Goal: Information Seeking & Learning: Check status

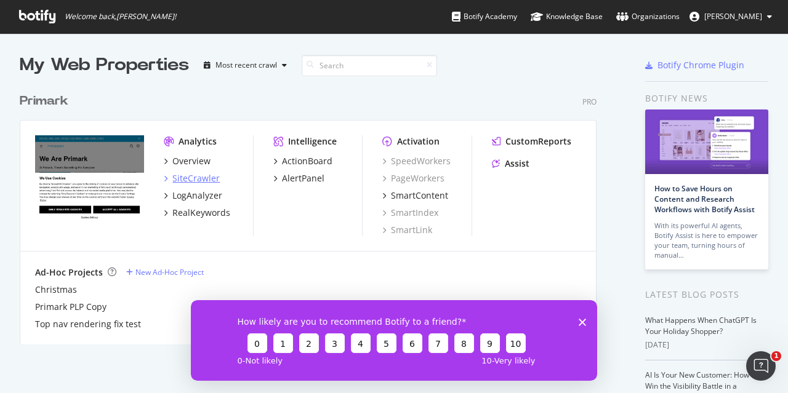
click at [201, 180] on div "SiteCrawler" at bounding box center [195, 178] width 47 height 12
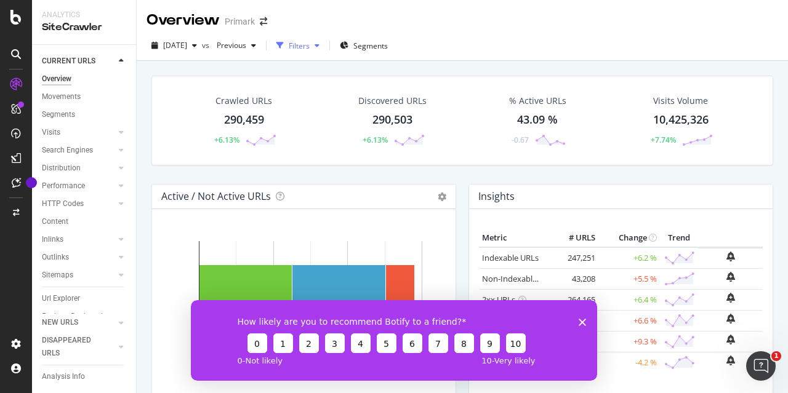
click at [284, 44] on icon "button" at bounding box center [279, 45] width 7 height 7
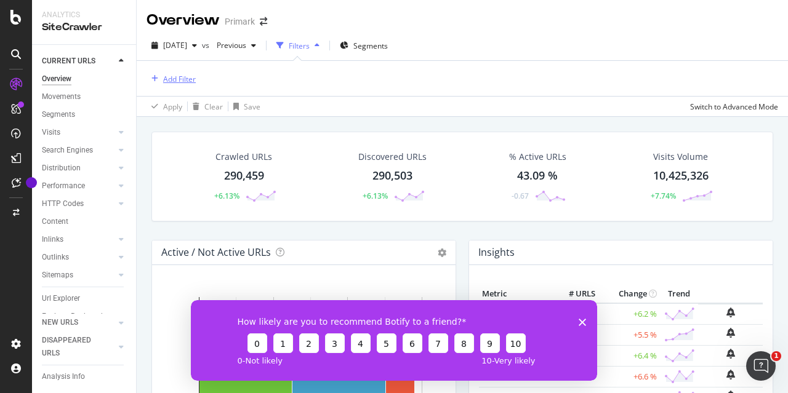
click at [191, 78] on div "Add Filter" at bounding box center [179, 79] width 33 height 10
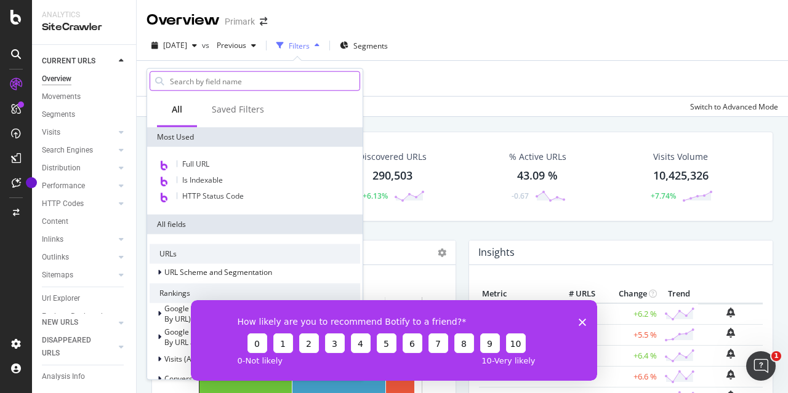
click at [198, 78] on input "text" at bounding box center [264, 81] width 191 height 18
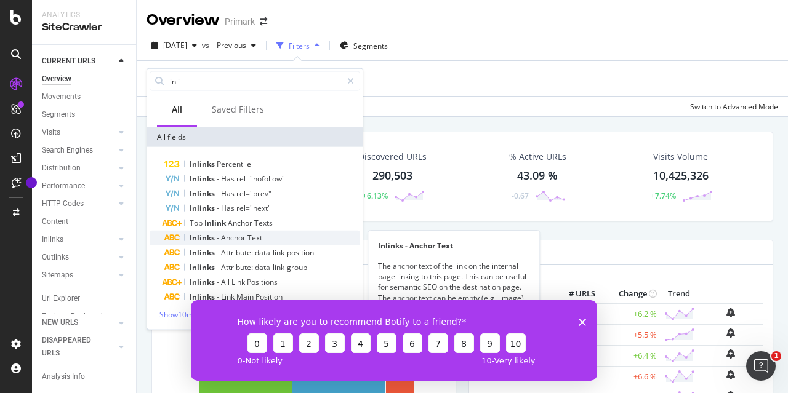
type input "inli"
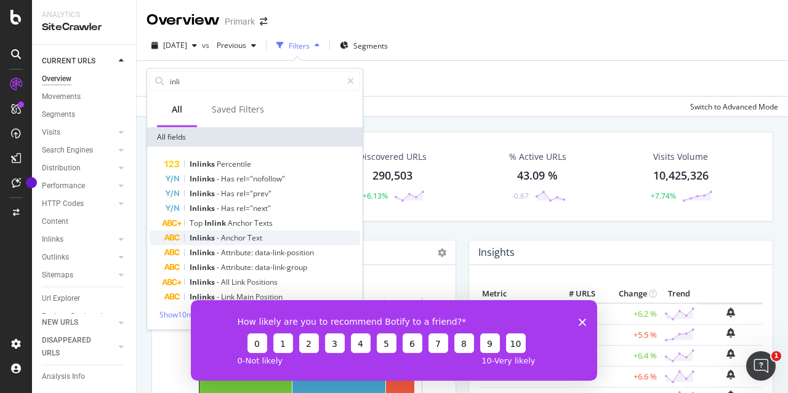
click at [271, 234] on div "Inlinks - Anchor Text" at bounding box center [262, 238] width 196 height 15
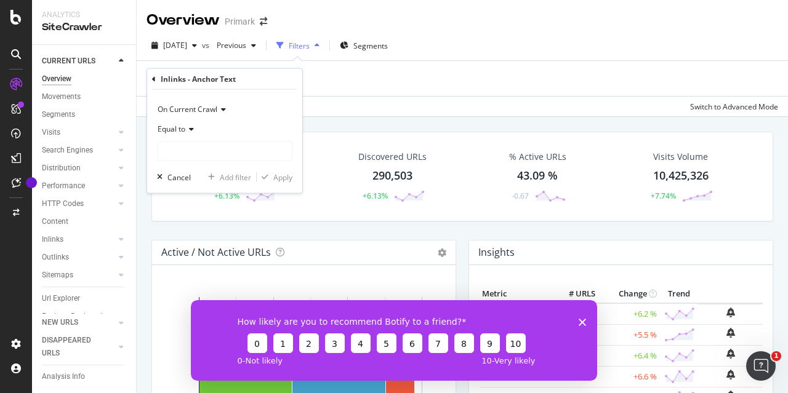
click at [183, 127] on span "Equal to" at bounding box center [172, 129] width 28 height 10
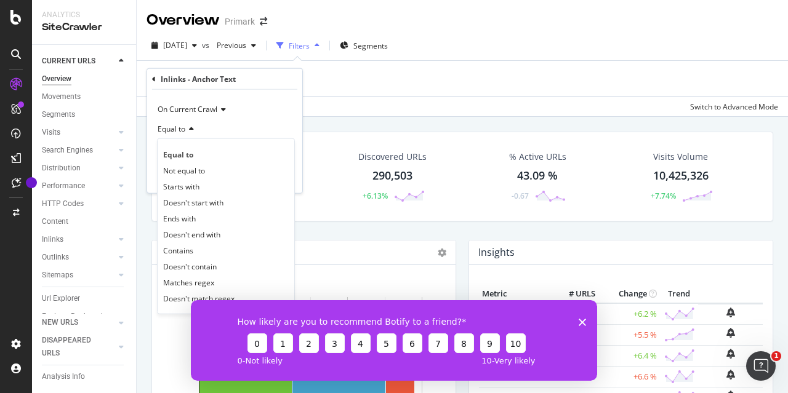
click at [325, 95] on div "Add Filter" at bounding box center [461, 78] width 631 height 35
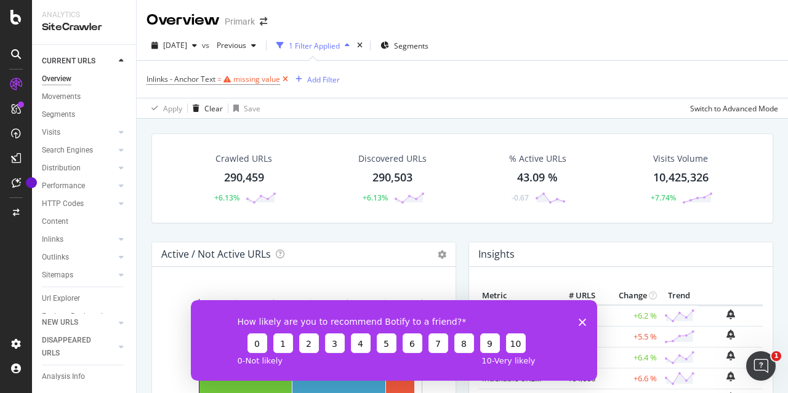
click at [281, 78] on icon at bounding box center [285, 79] width 10 height 12
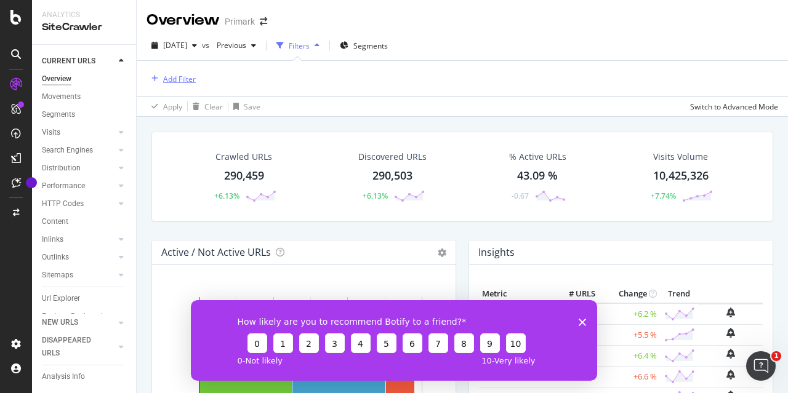
click at [184, 80] on div "Add Filter" at bounding box center [179, 79] width 33 height 10
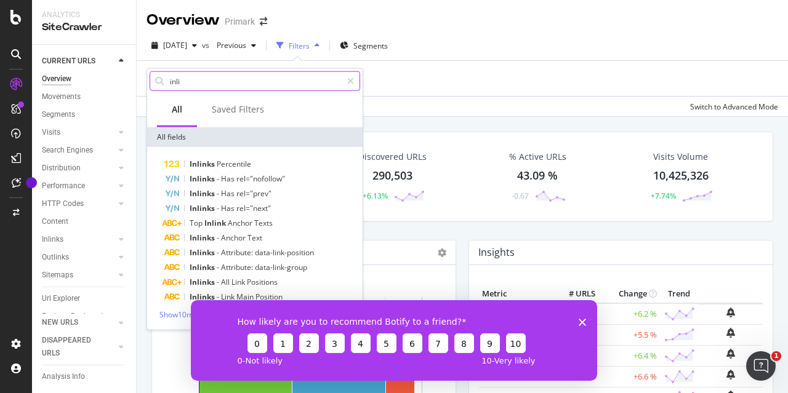
click at [215, 74] on input "inli" at bounding box center [255, 81] width 173 height 18
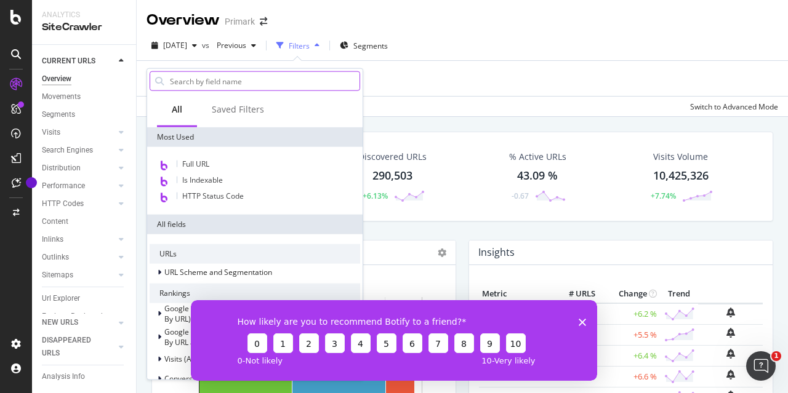
type input "u"
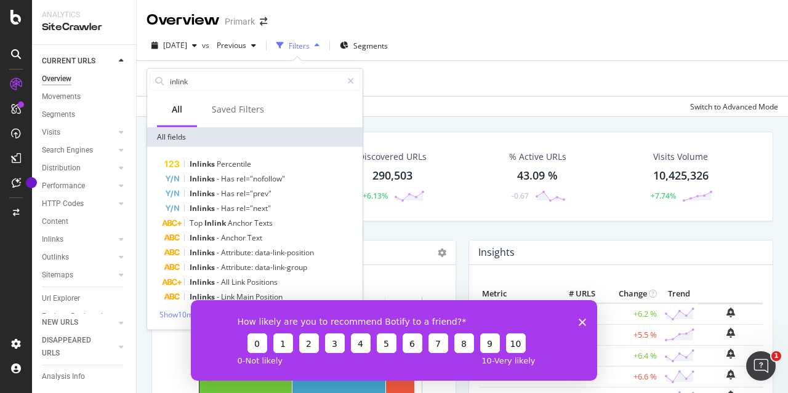
drag, startPoint x: 218, startPoint y: 81, endPoint x: 140, endPoint y: 76, distance: 78.3
click at [140, 76] on body "Analytics SiteCrawler CURRENT URLS Overview Movements Segments Visits Analysis …" at bounding box center [394, 196] width 788 height 393
type input "i"
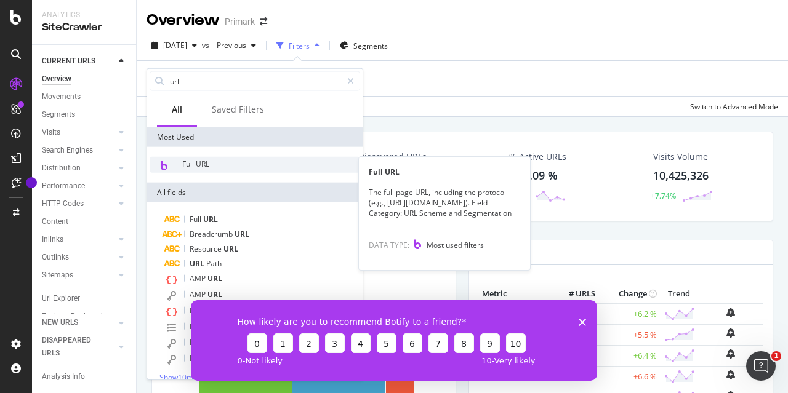
type input "url"
click at [230, 170] on div "Full URL" at bounding box center [255, 165] width 210 height 16
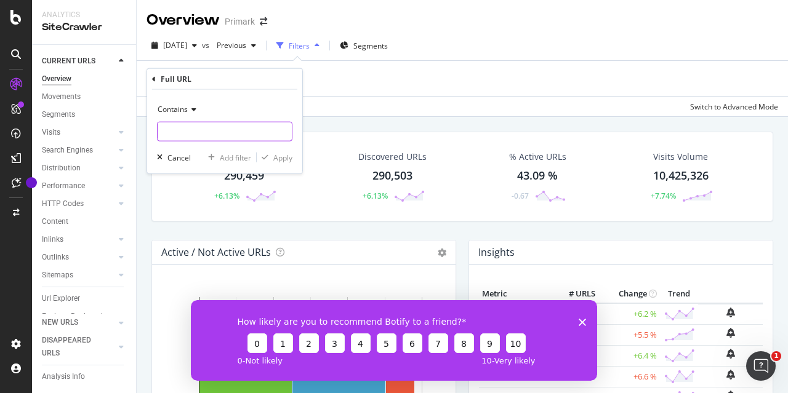
paste input "[URL][DOMAIN_NAME]"
type input "[URL][DOMAIN_NAME]"
click at [192, 103] on div "Contains" at bounding box center [224, 110] width 135 height 20
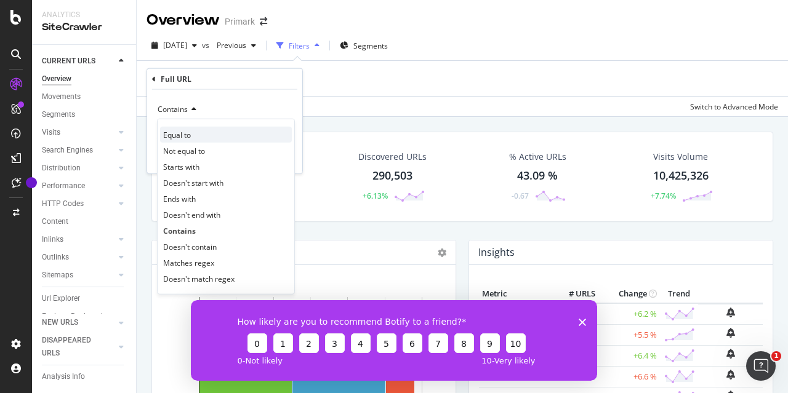
click at [201, 137] on div "Equal to" at bounding box center [226, 135] width 132 height 16
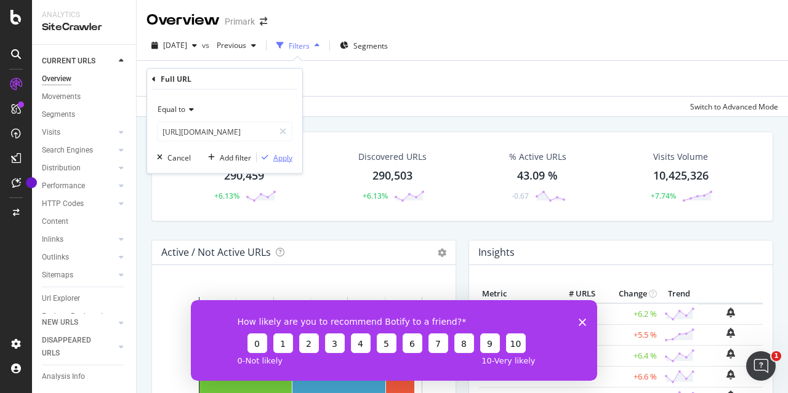
click at [271, 152] on div "Apply" at bounding box center [275, 157] width 36 height 11
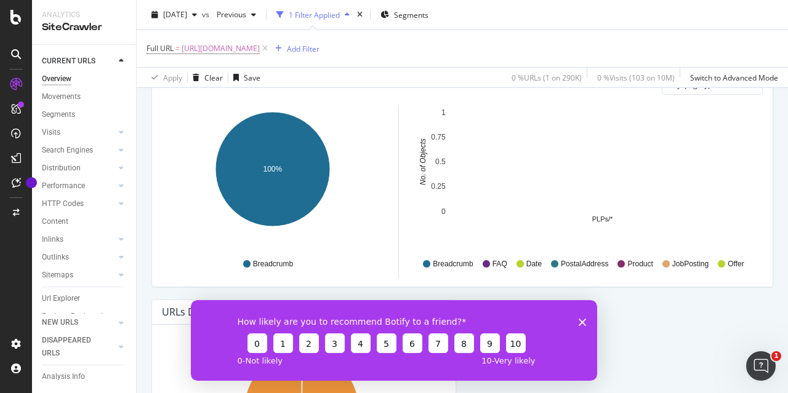
scroll to position [1354, 0]
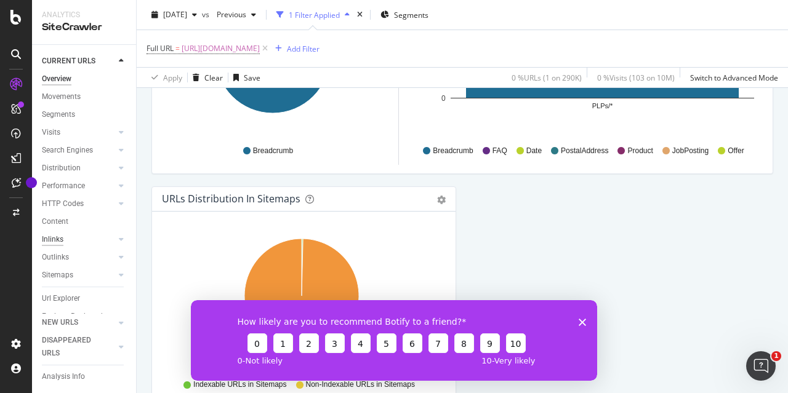
click at [55, 234] on div "Inlinks" at bounding box center [53, 239] width 22 height 13
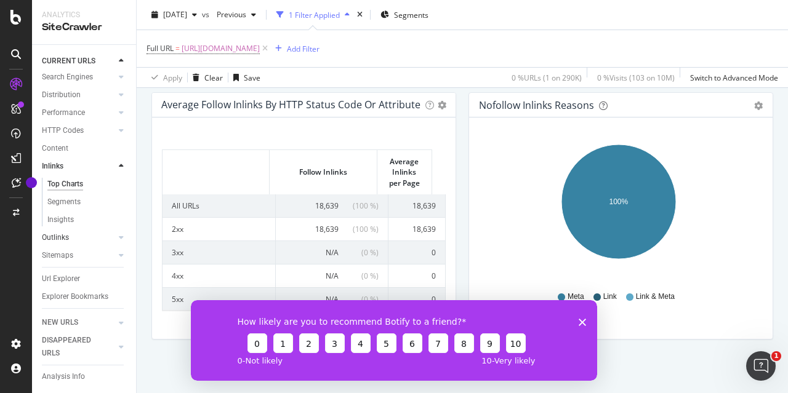
scroll to position [86, 0]
click at [70, 196] on div "Segments" at bounding box center [63, 202] width 33 height 13
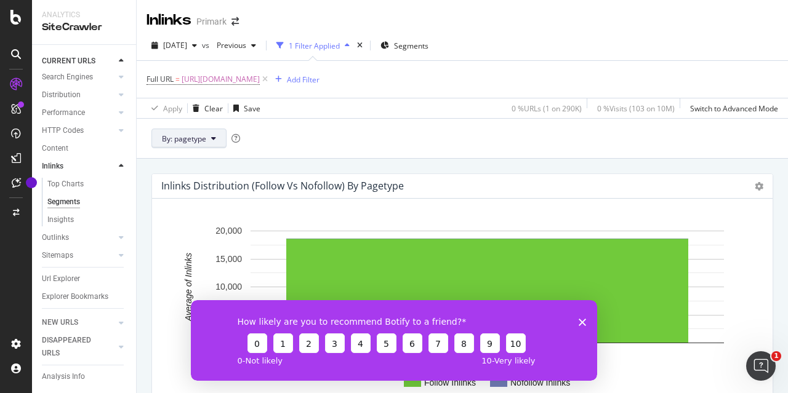
click at [196, 138] on span "By: pagetype" at bounding box center [184, 139] width 44 height 10
click at [406, 153] on div "By: pagetype" at bounding box center [462, 138] width 651 height 40
click at [62, 214] on div "Insights" at bounding box center [60, 220] width 26 height 13
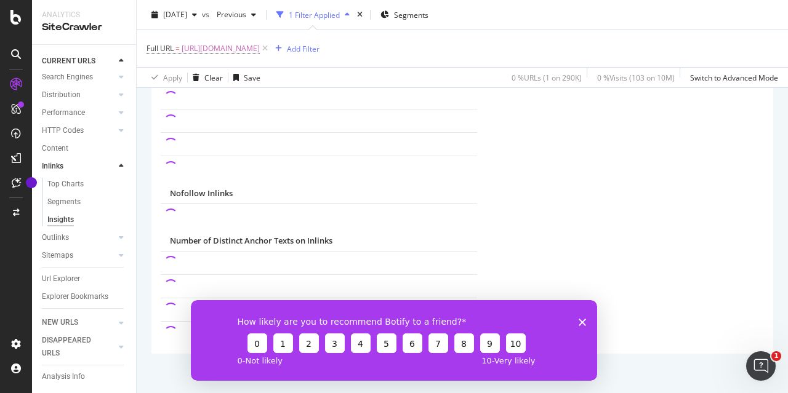
scroll to position [62, 0]
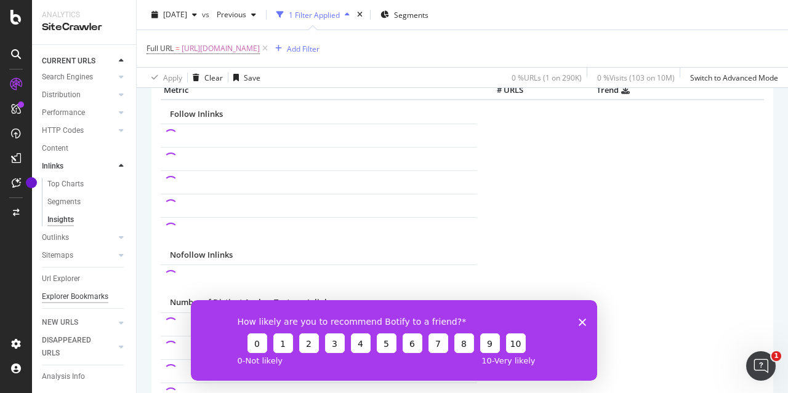
click at [61, 290] on div "Explorer Bookmarks" at bounding box center [75, 296] width 66 height 13
